Goal: Task Accomplishment & Management: Manage account settings

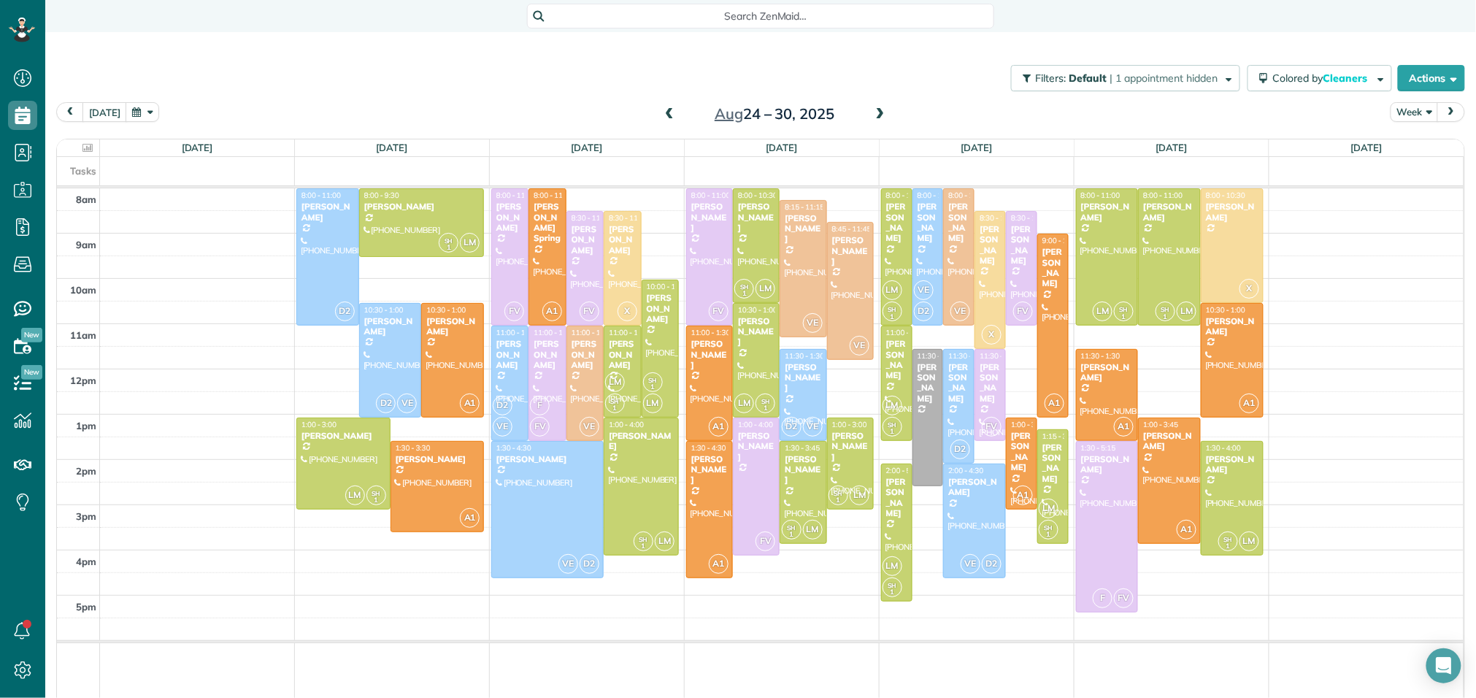
scroll to position [6, 6]
click at [669, 115] on span at bounding box center [669, 114] width 16 height 13
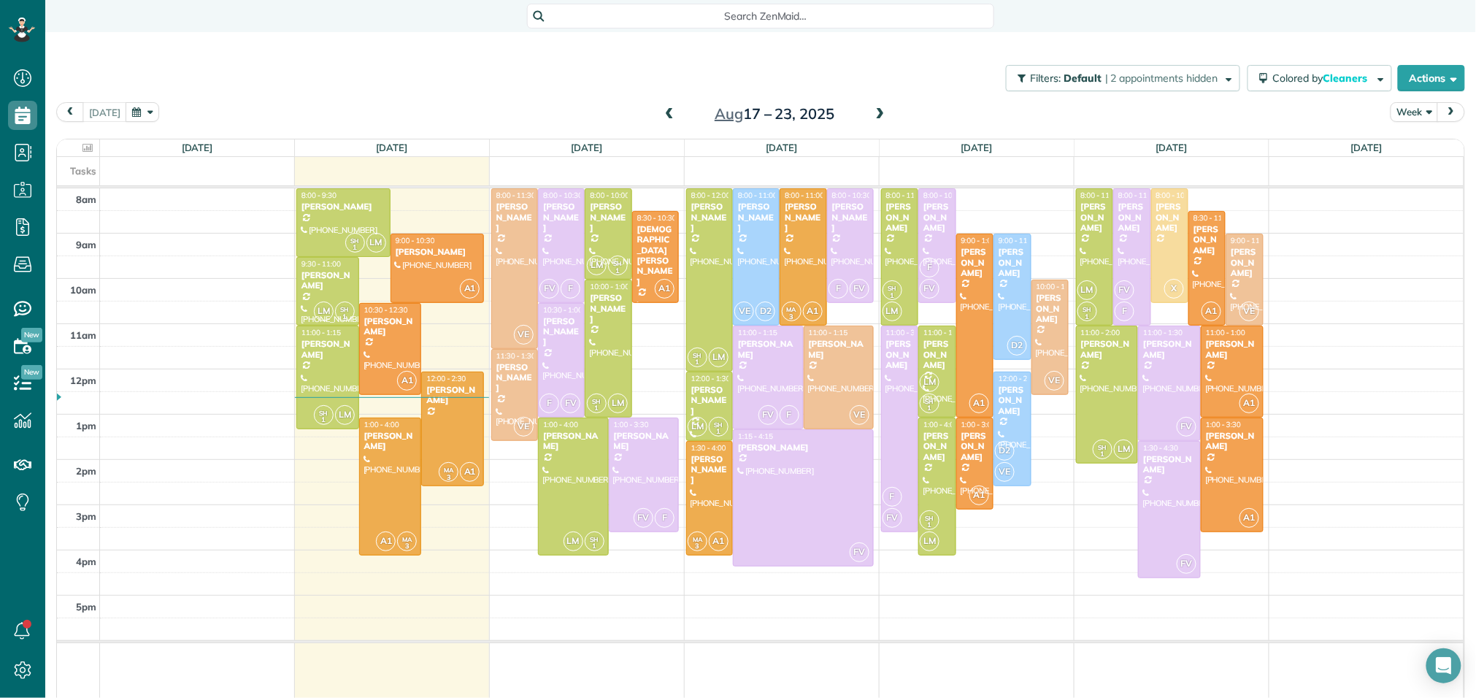
click at [876, 112] on span at bounding box center [880, 114] width 16 height 13
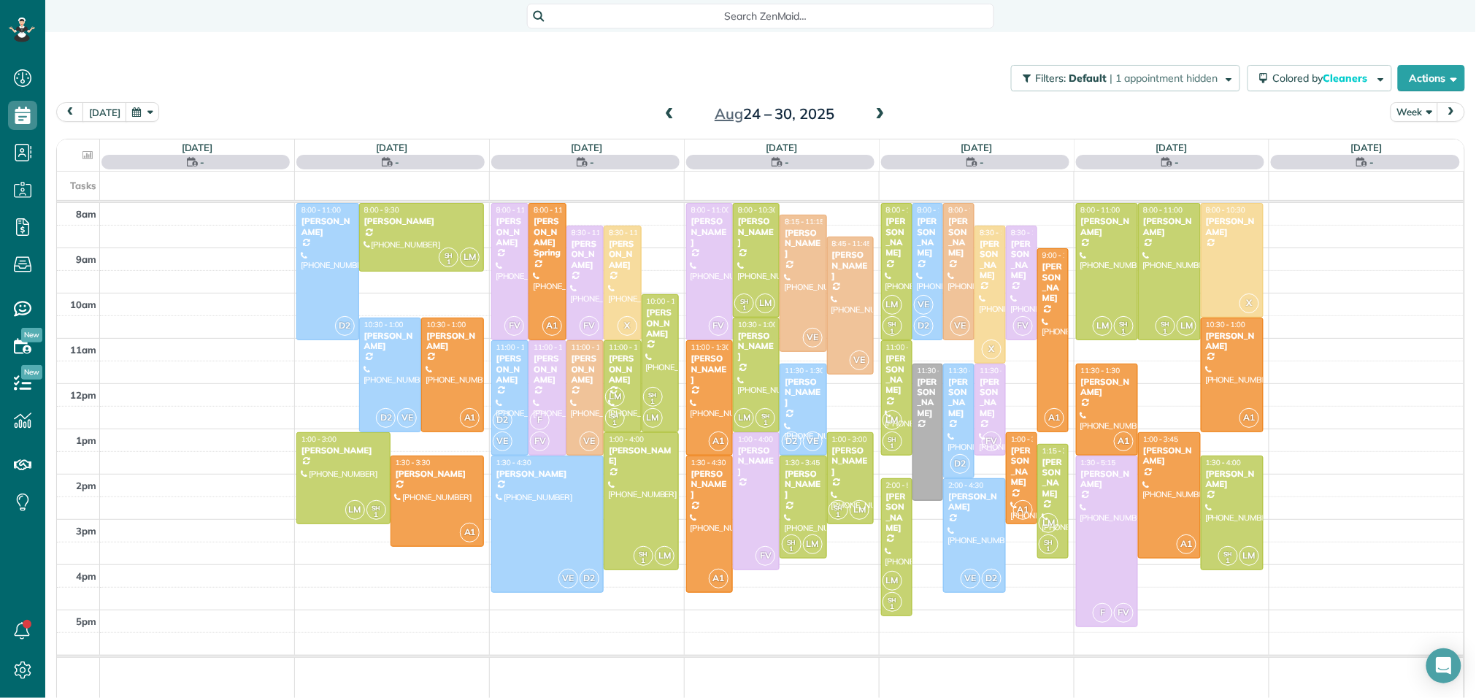
click at [876, 112] on span at bounding box center [880, 114] width 16 height 13
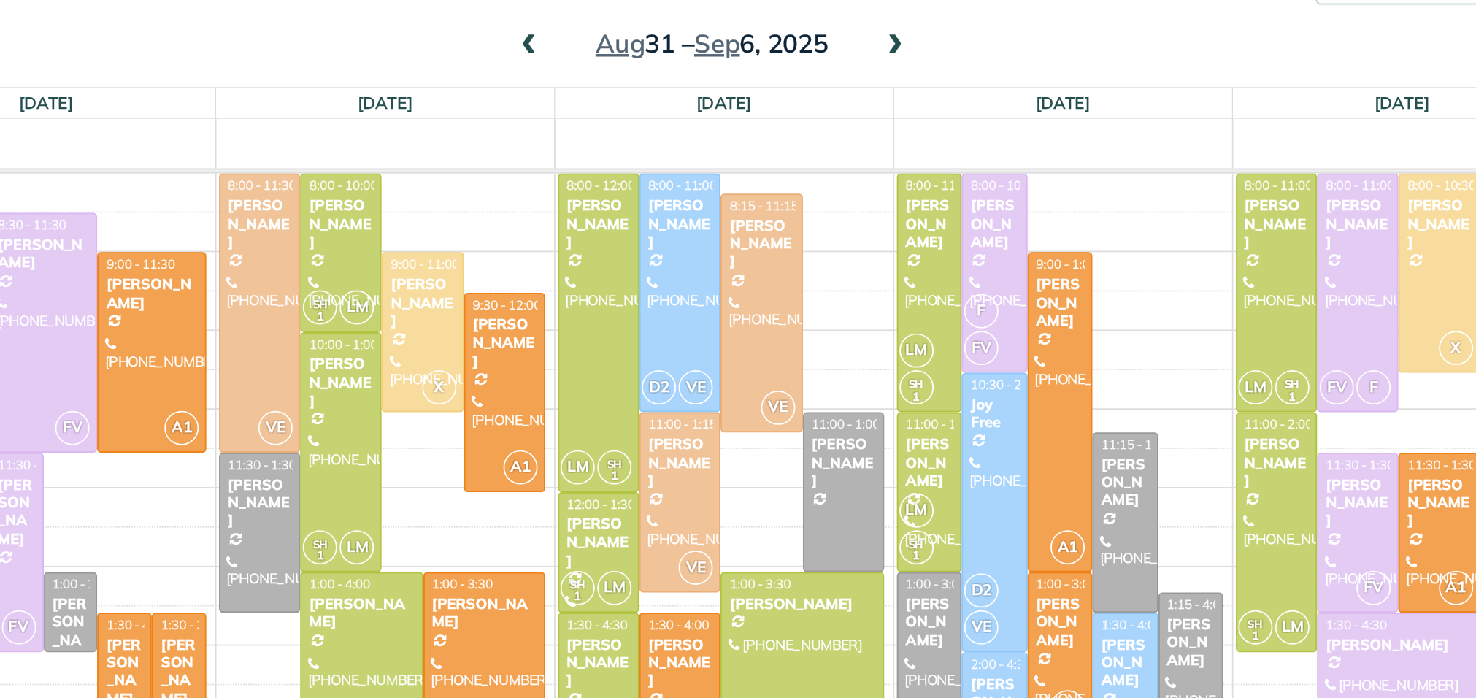
scroll to position [41, 0]
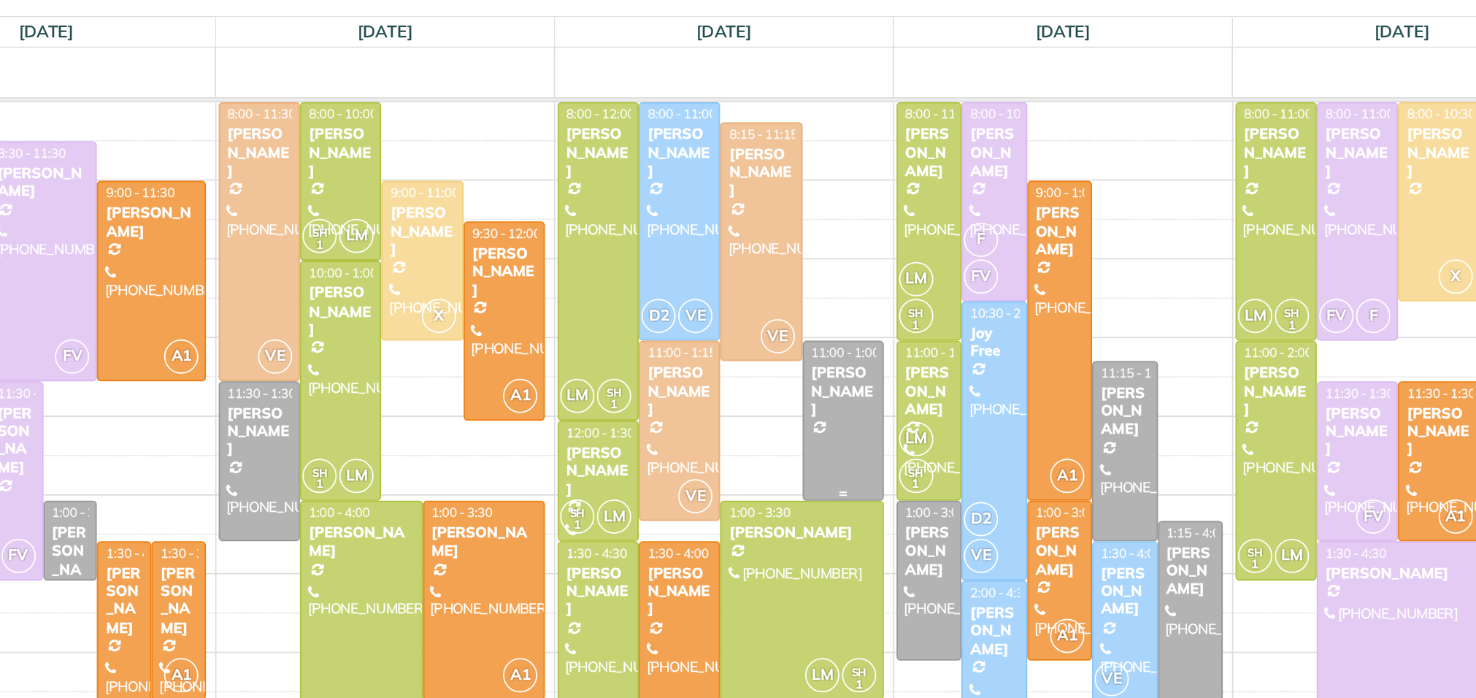
click at [851, 328] on div at bounding box center [850, 330] width 45 height 90
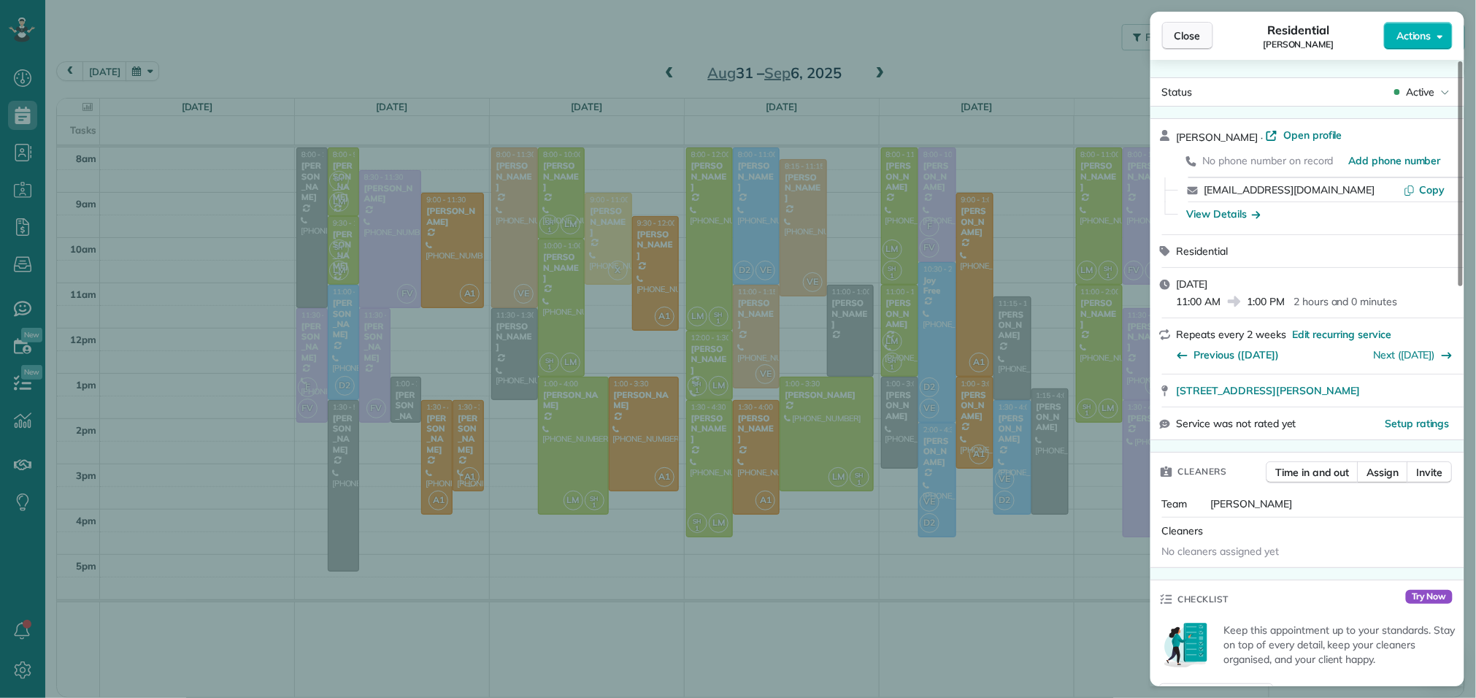
click at [1200, 34] on span "Close" at bounding box center [1187, 35] width 26 height 15
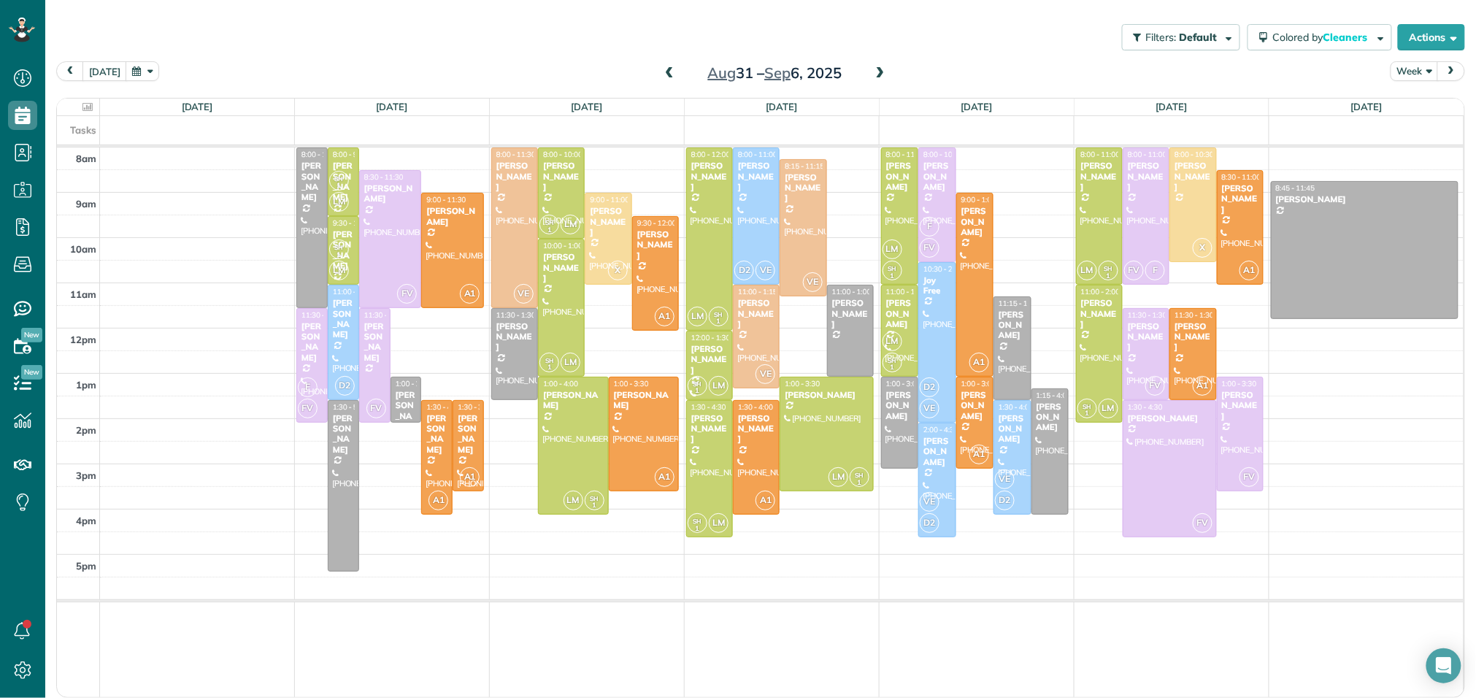
click at [876, 74] on span at bounding box center [880, 73] width 16 height 13
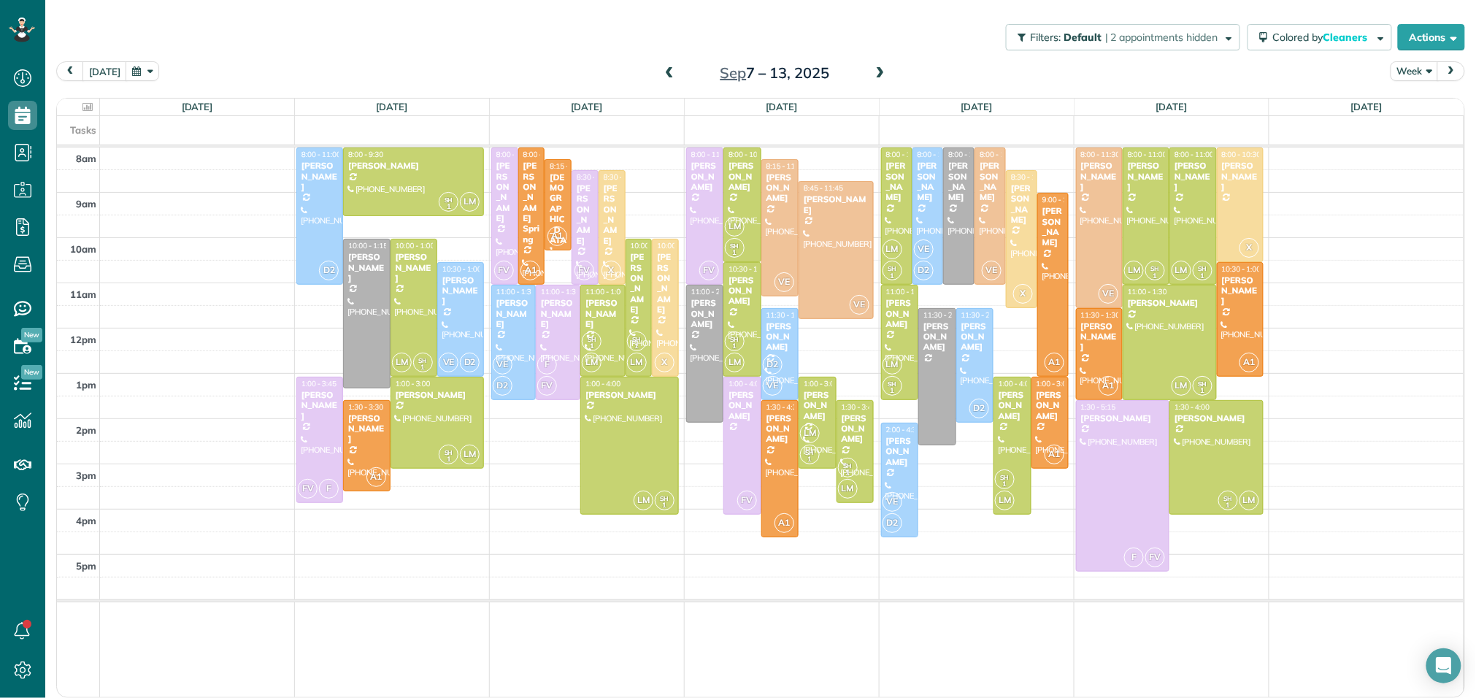
click at [876, 74] on span at bounding box center [880, 73] width 16 height 13
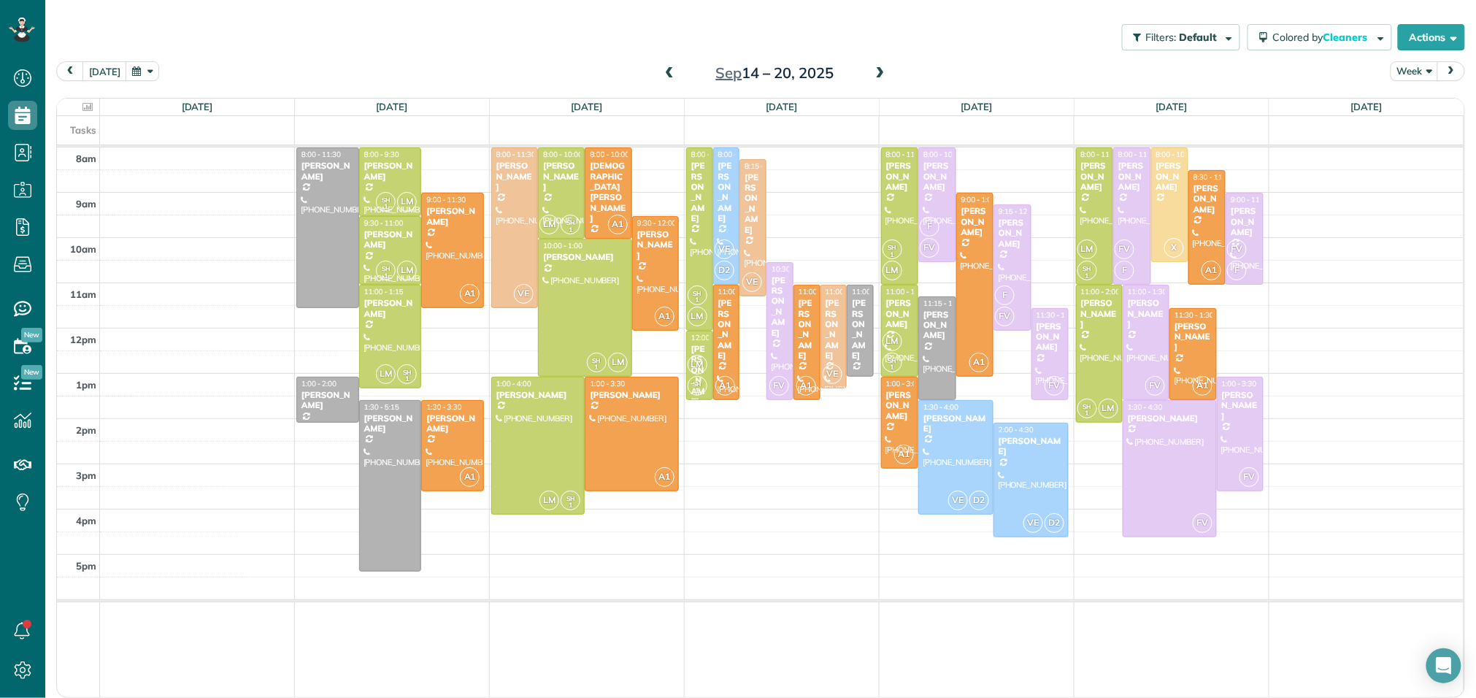
click at [876, 74] on span at bounding box center [880, 73] width 16 height 13
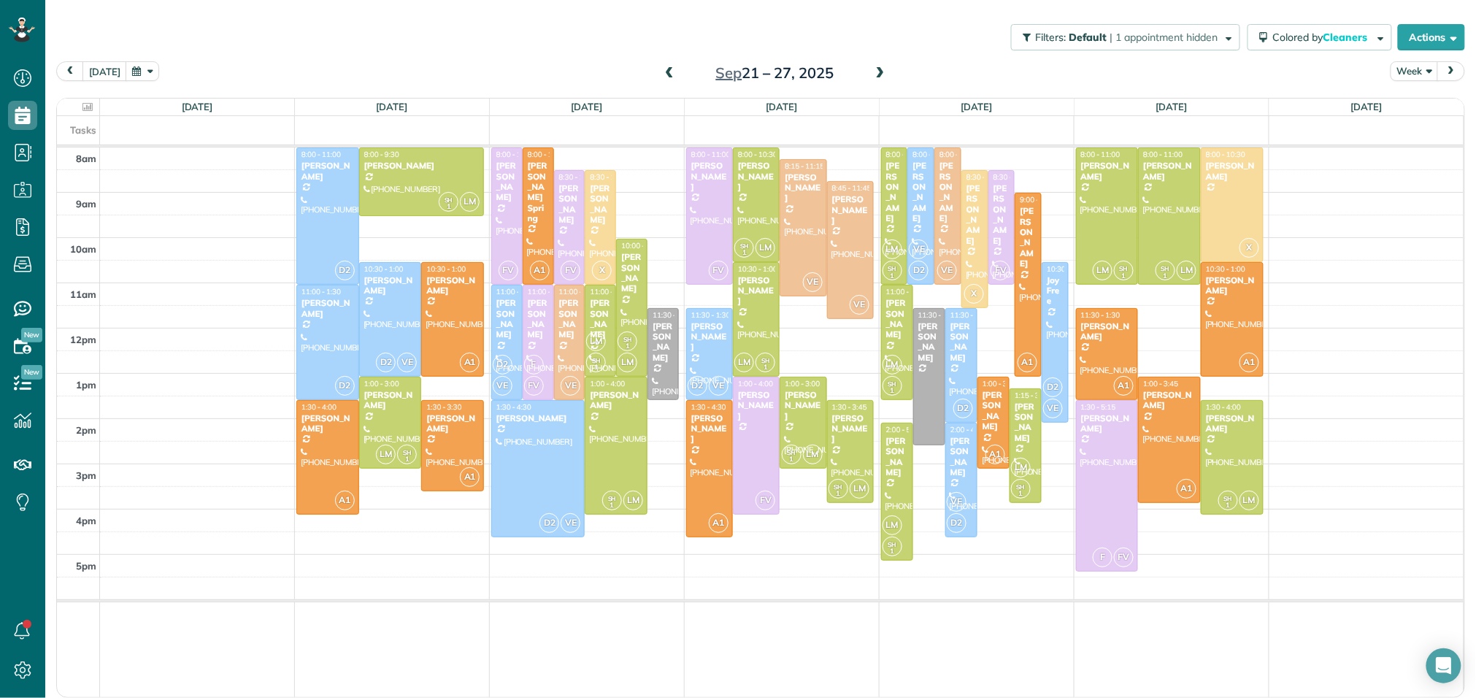
click at [670, 68] on span at bounding box center [669, 73] width 16 height 13
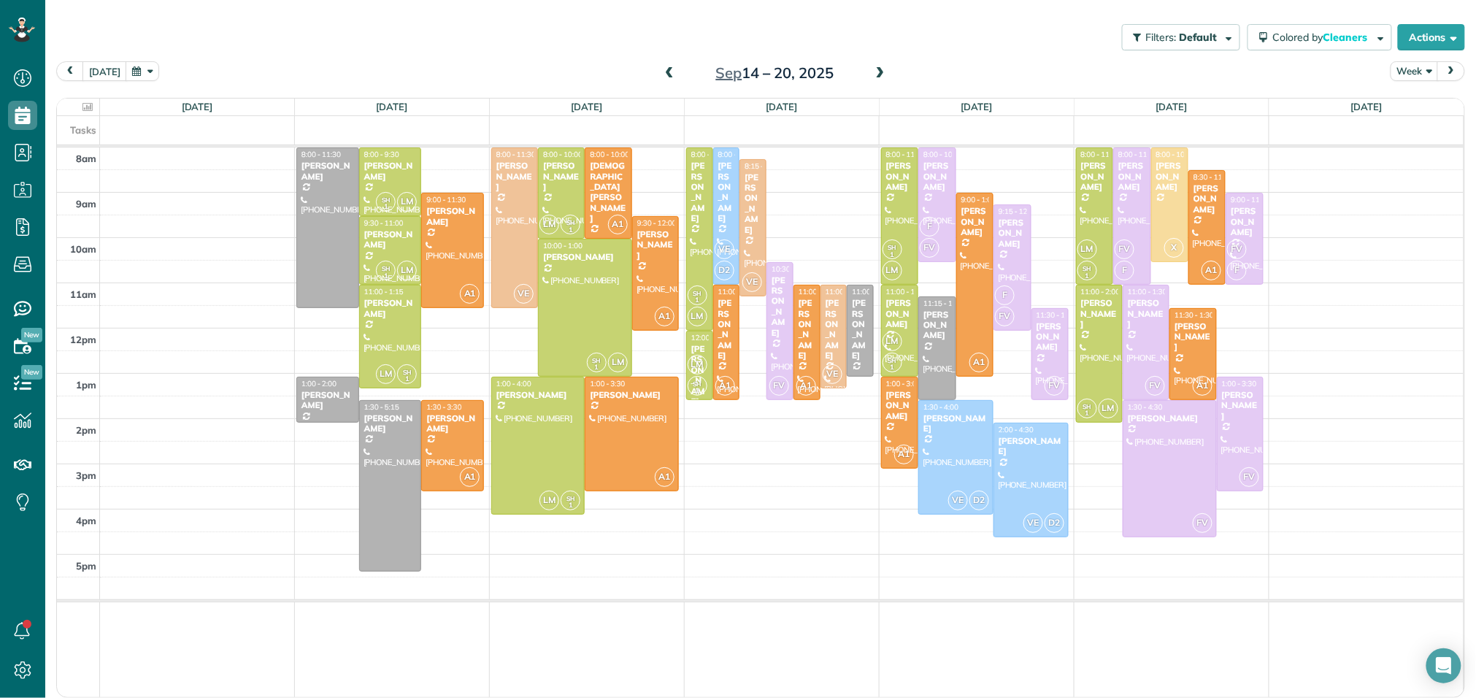
click at [670, 68] on span at bounding box center [669, 73] width 16 height 13
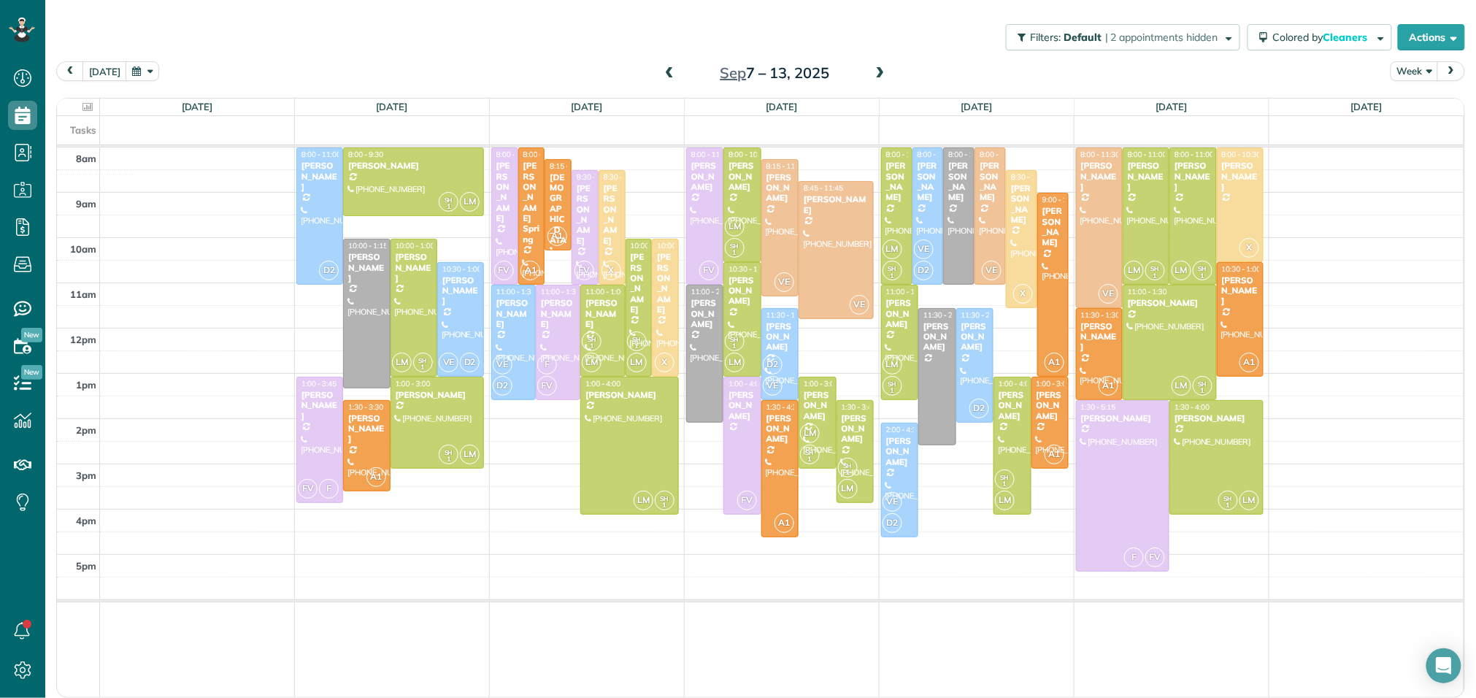
click at [670, 68] on span at bounding box center [669, 73] width 16 height 13
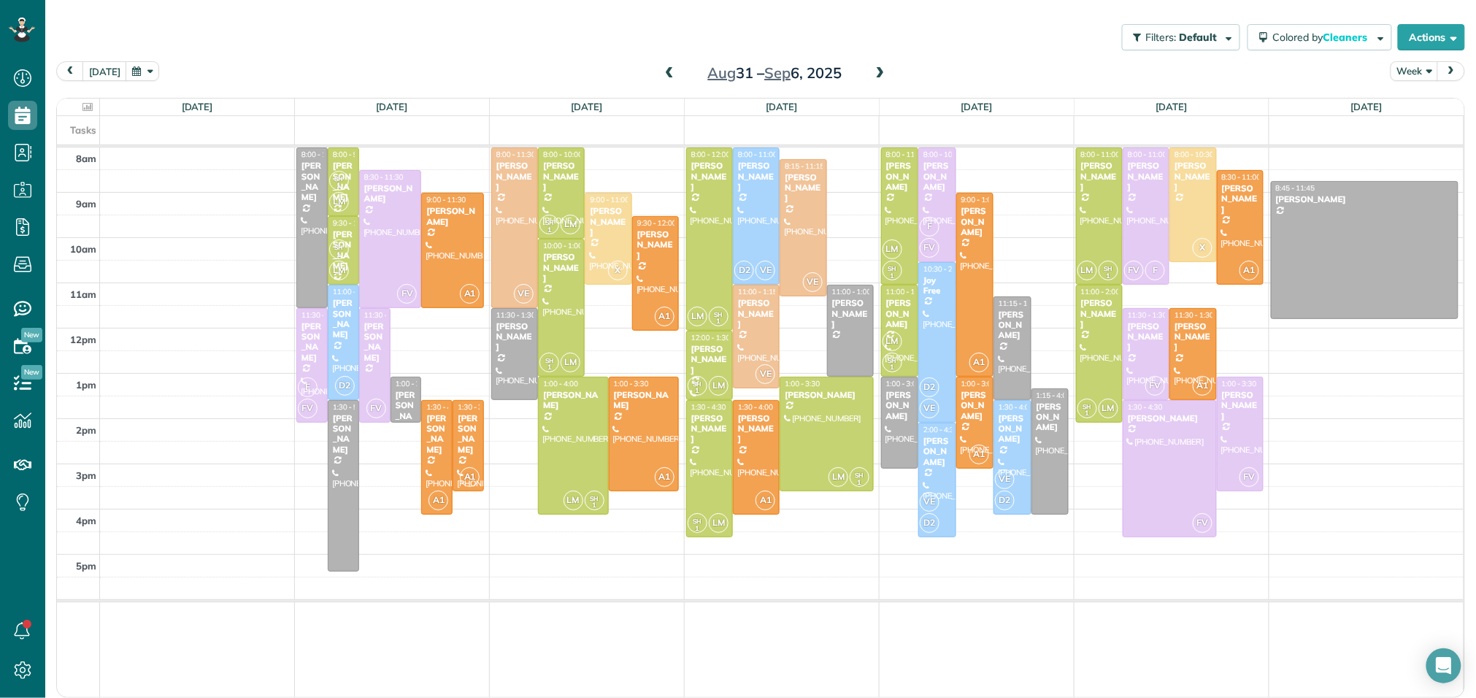
click at [878, 69] on span at bounding box center [880, 73] width 16 height 13
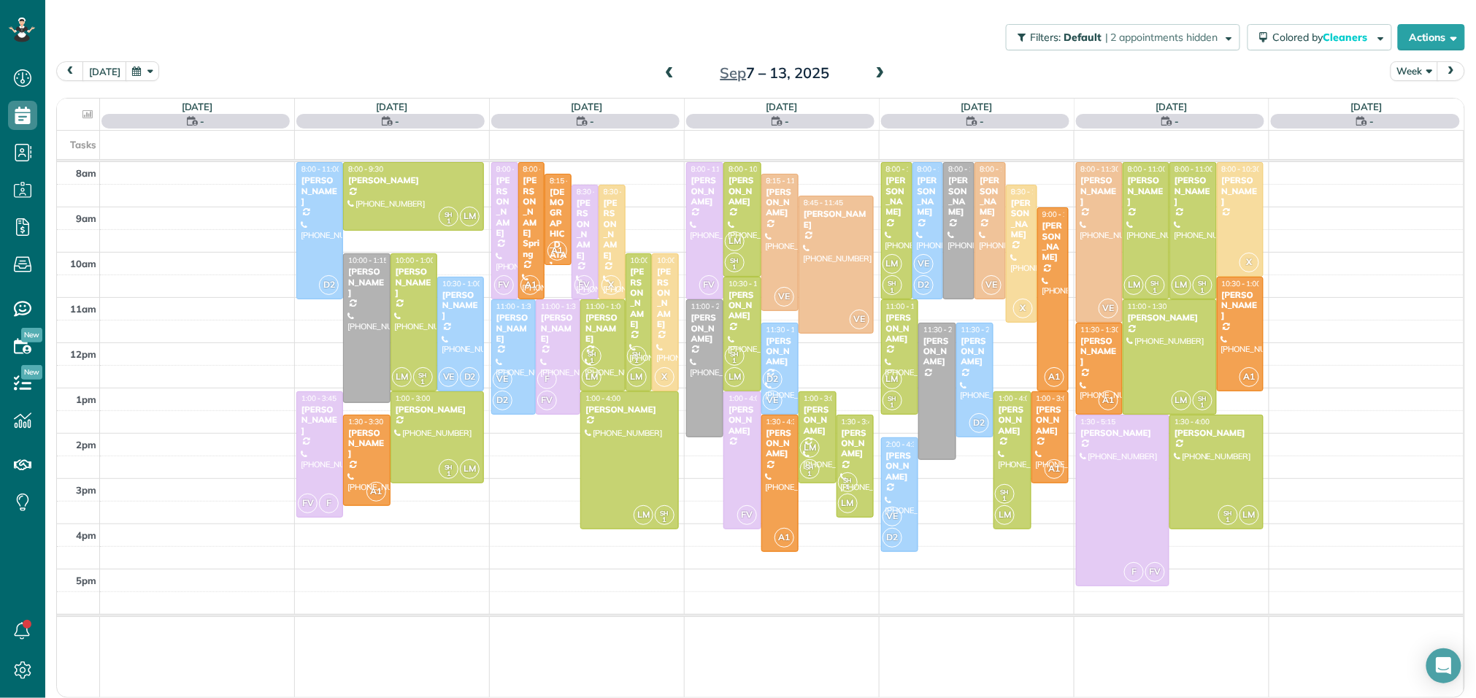
click at [878, 69] on span at bounding box center [880, 73] width 16 height 13
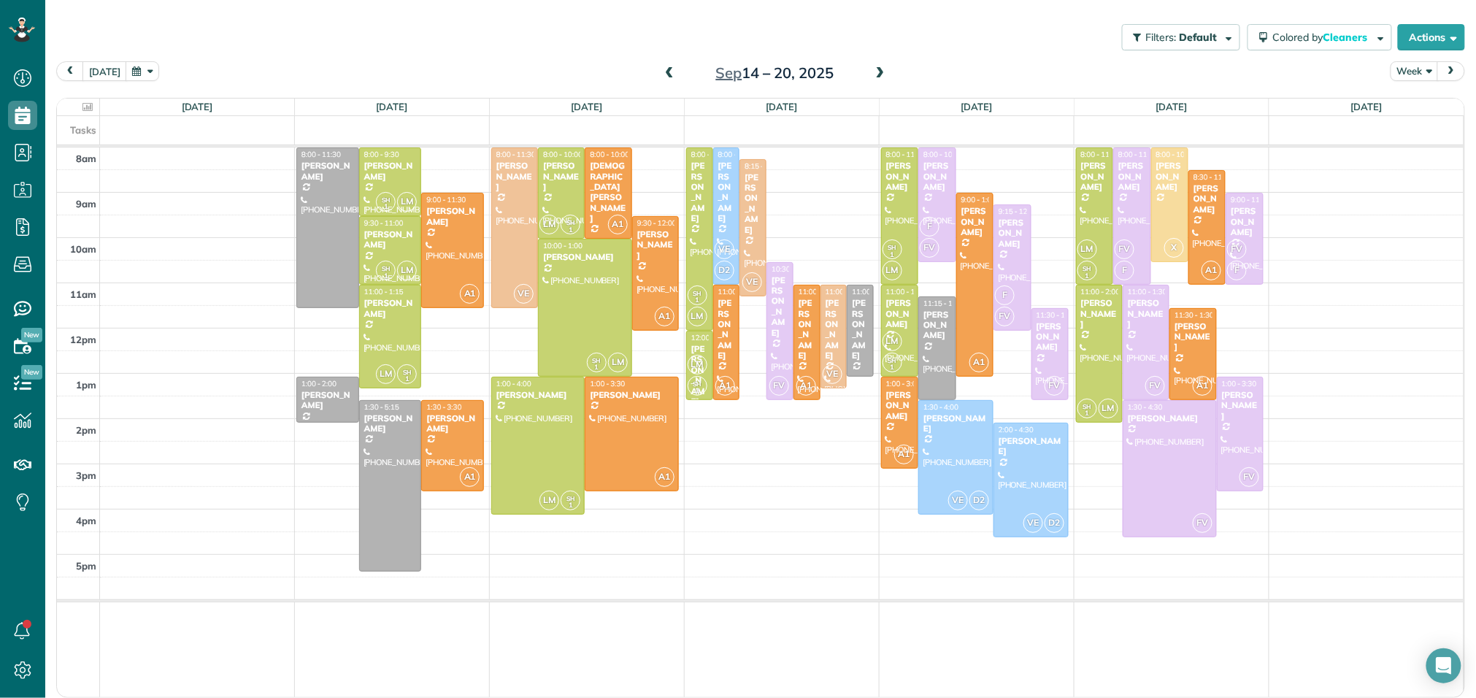
click at [878, 69] on span at bounding box center [880, 73] width 16 height 13
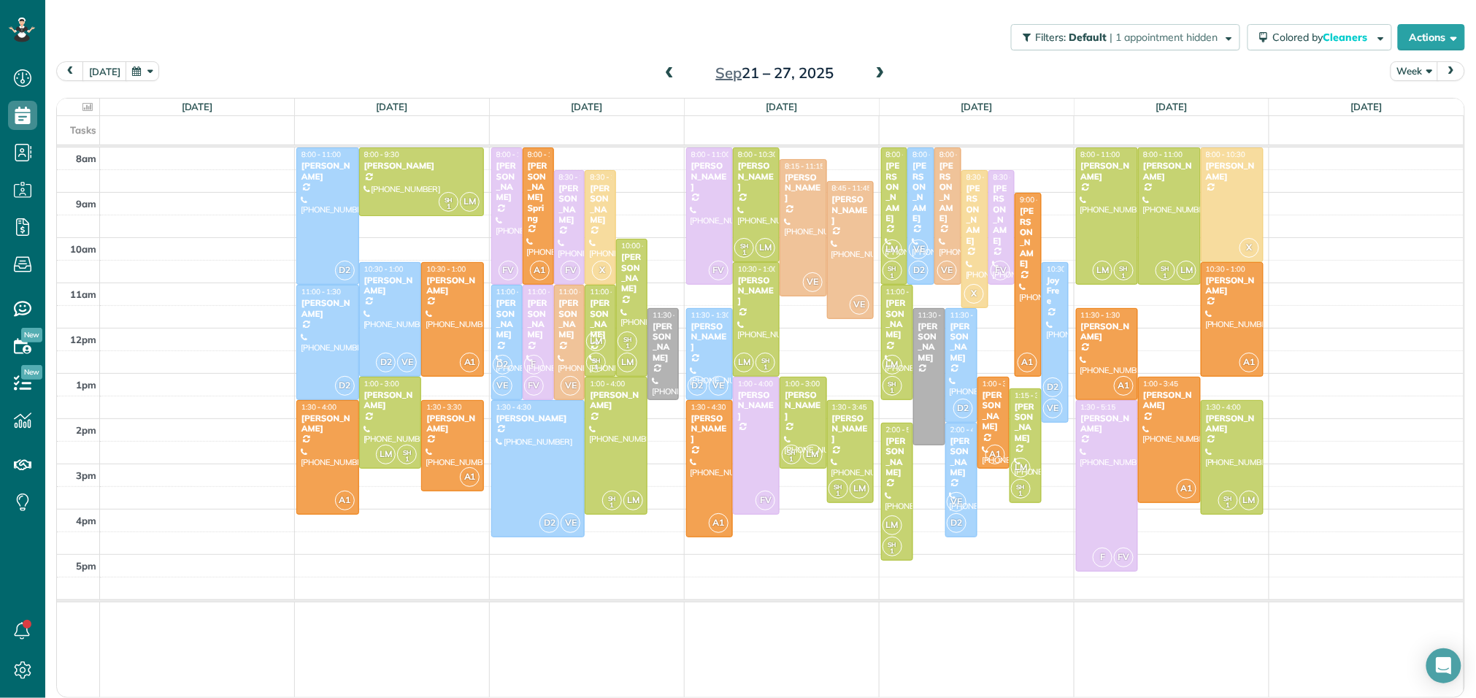
click at [661, 72] on span at bounding box center [669, 73] width 16 height 13
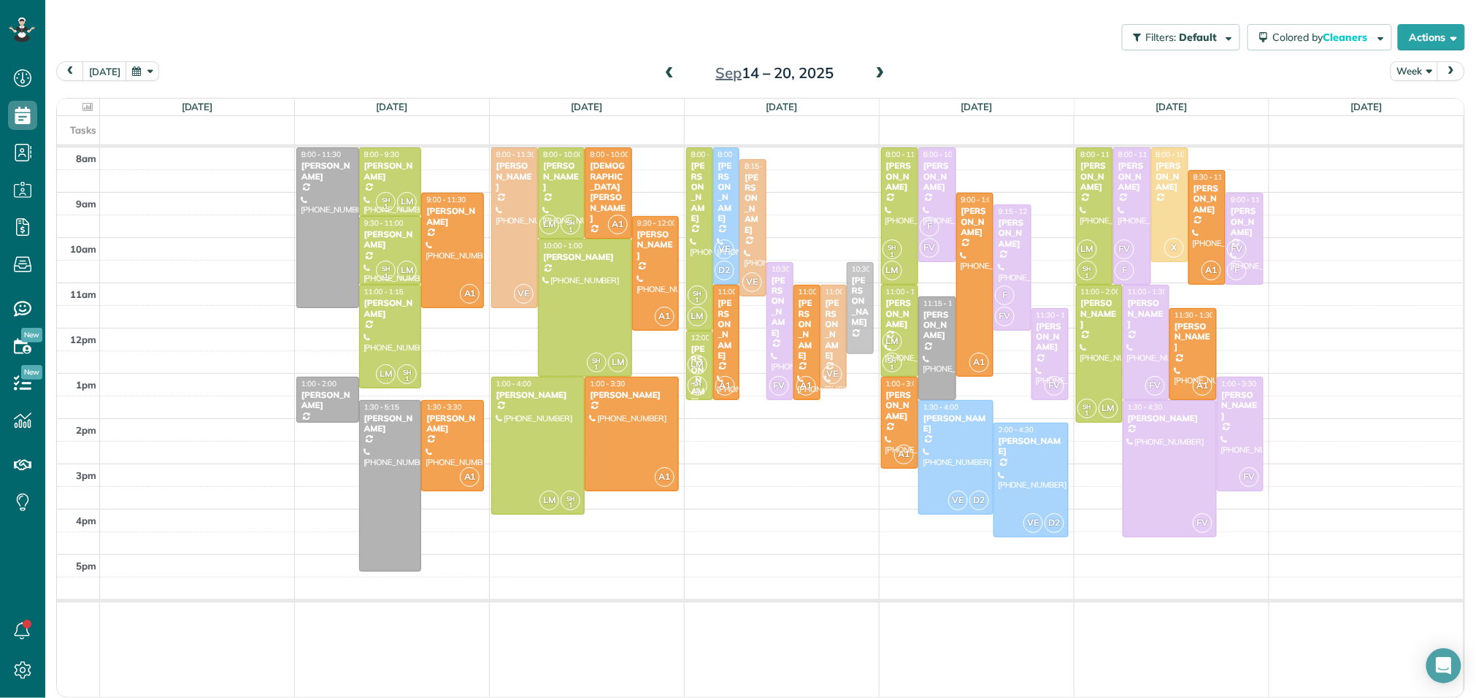
drag, startPoint x: 862, startPoint y: 350, endPoint x: 869, endPoint y: 325, distance: 25.9
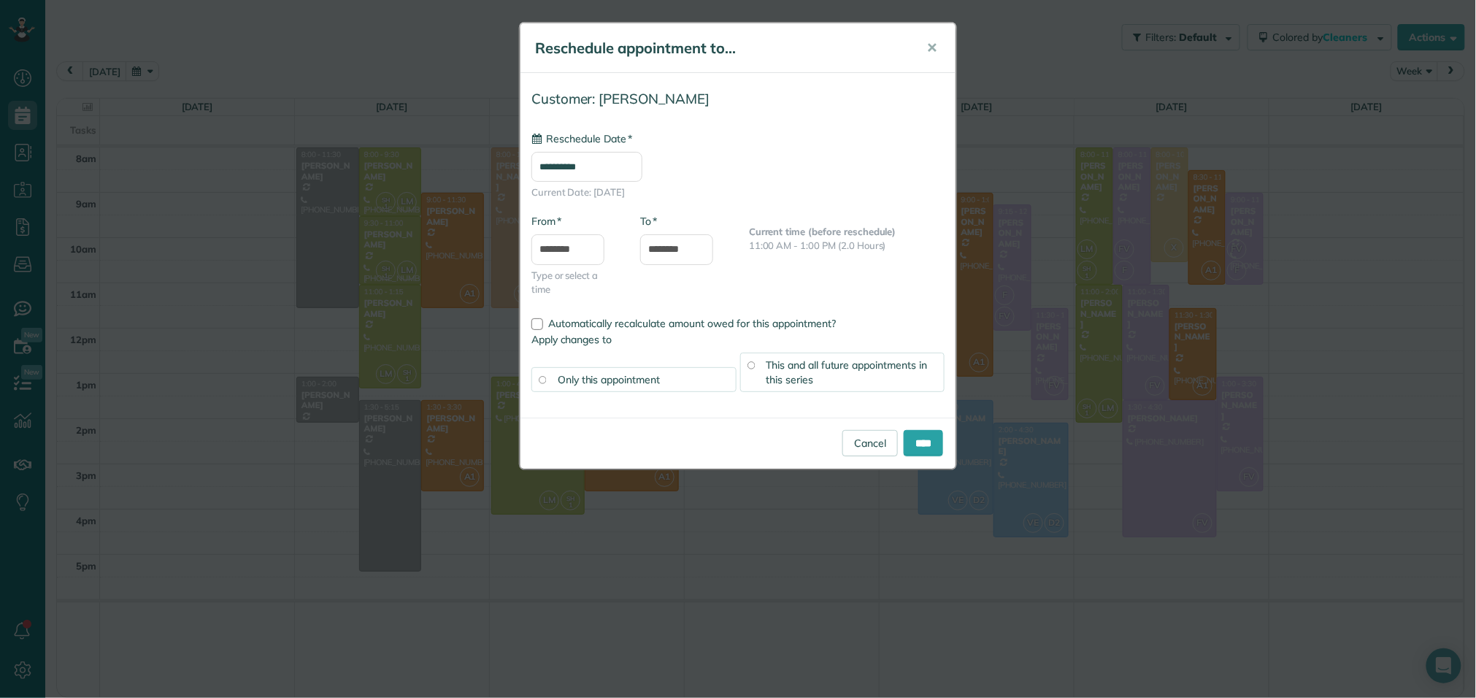
click at [562, 163] on input "**********" at bounding box center [586, 167] width 111 height 30
click at [629, 313] on link "24" at bounding box center [623, 312] width 23 height 23
type input "**********"
click at [776, 373] on span "This and all future appointments in this series" at bounding box center [846, 372] width 161 height 28
click at [927, 450] on input "****" at bounding box center [922, 443] width 39 height 26
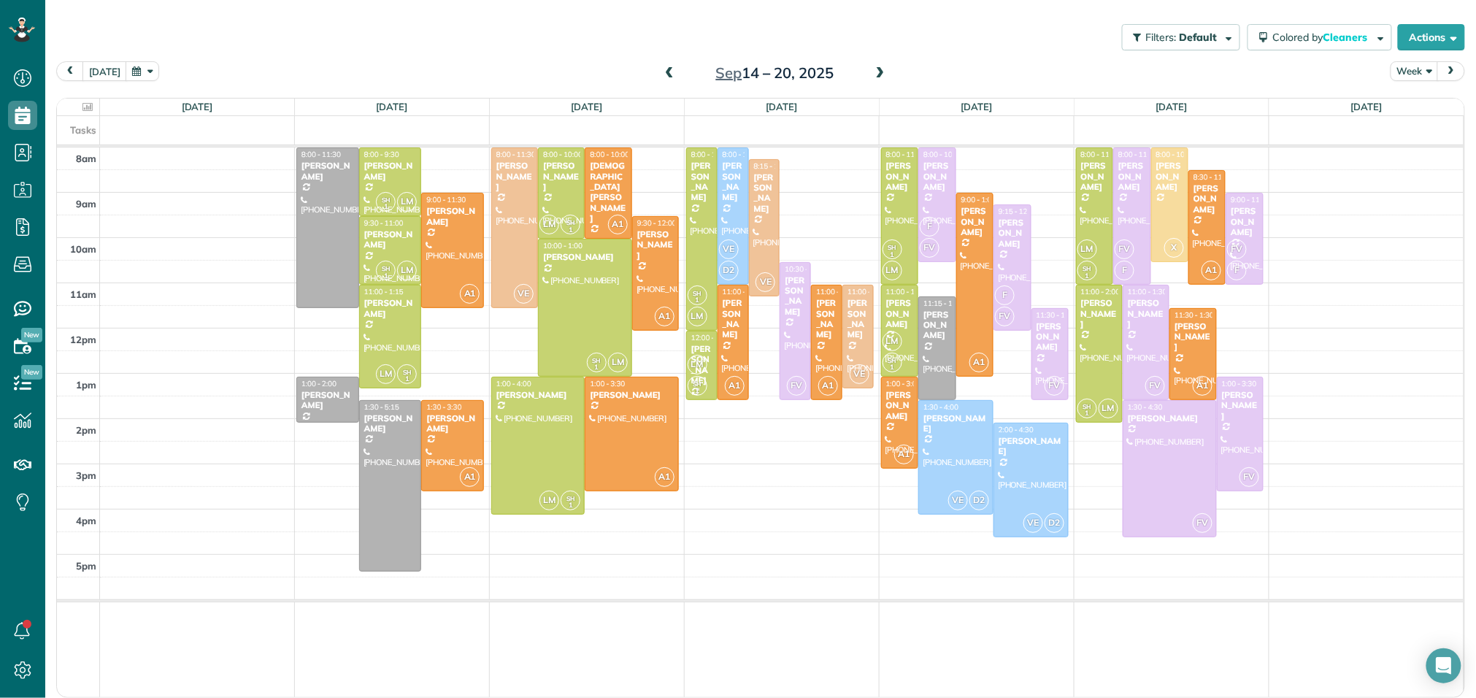
click at [666, 74] on span at bounding box center [669, 73] width 16 height 13
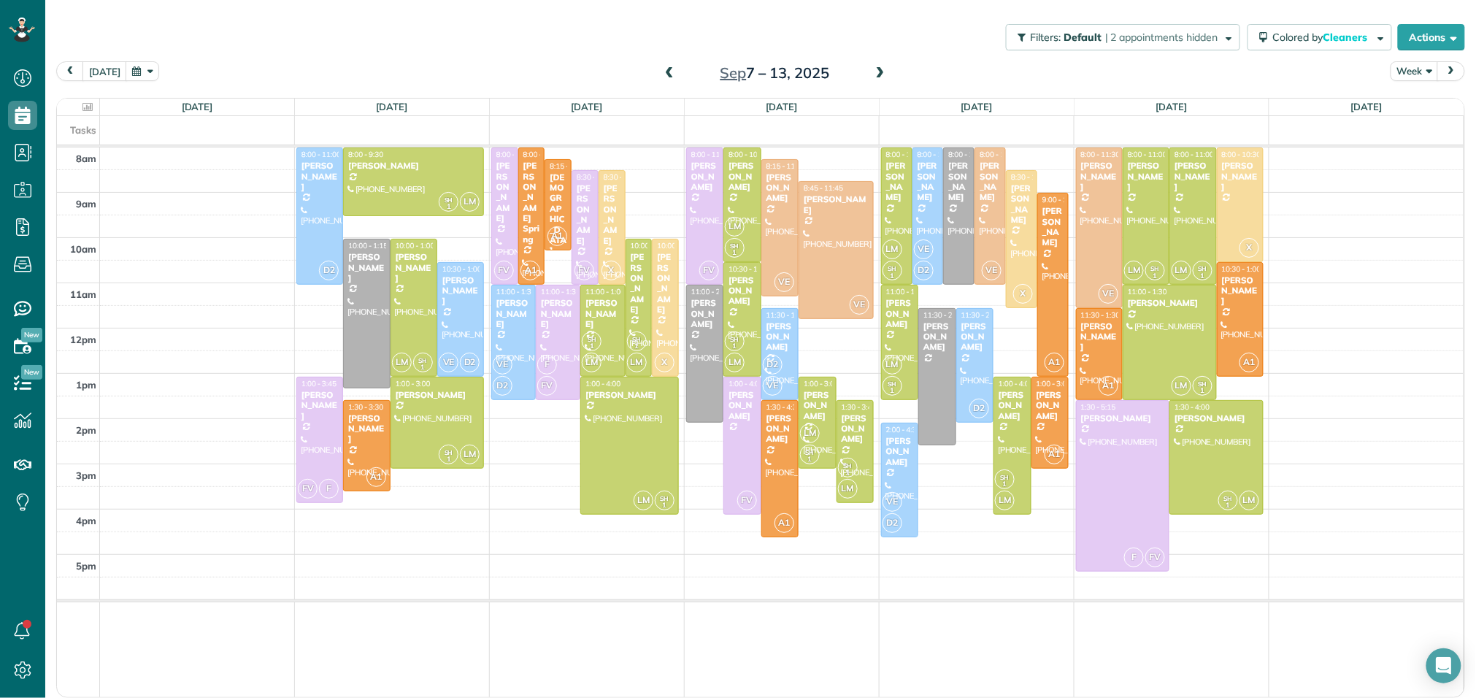
click at [668, 74] on span at bounding box center [669, 73] width 16 height 13
